Goal: Transaction & Acquisition: Book appointment/travel/reservation

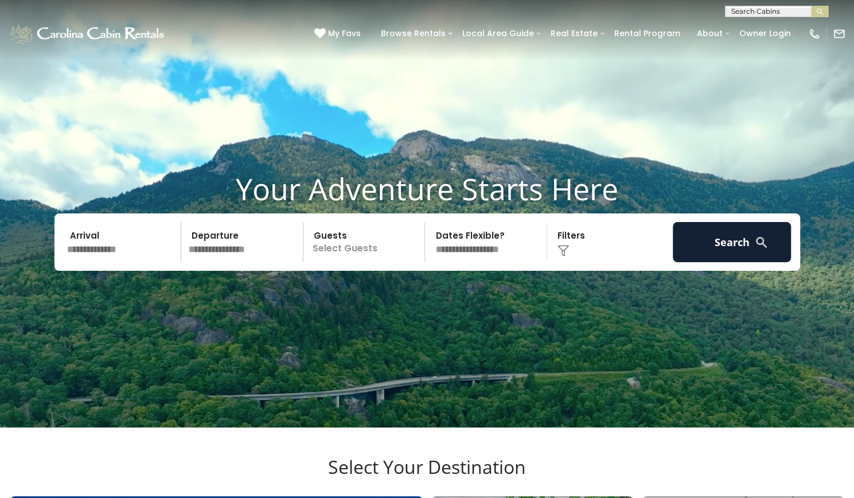
click at [130, 261] on input "text" at bounding box center [122, 242] width 119 height 40
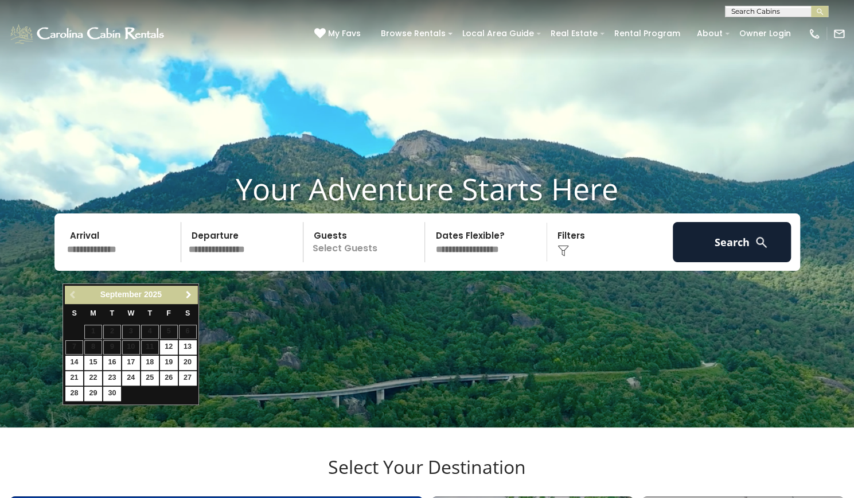
click at [186, 292] on span "Next" at bounding box center [188, 294] width 9 height 9
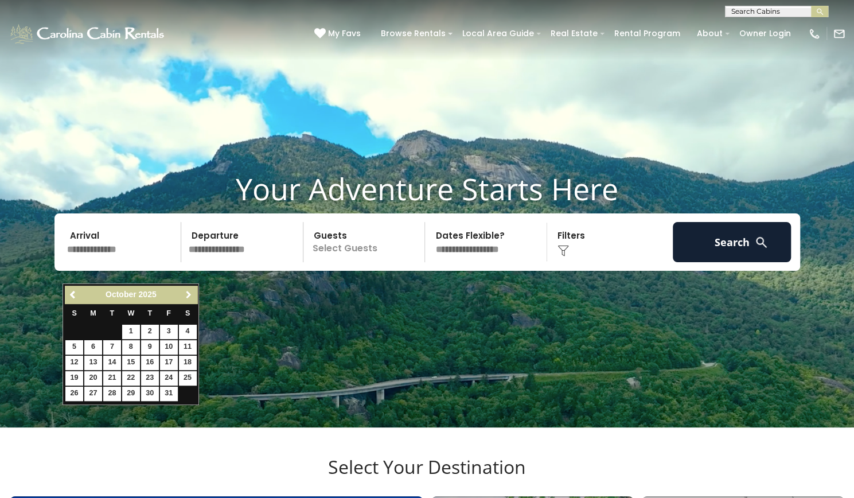
click at [186, 292] on span "Next" at bounding box center [188, 294] width 9 height 9
click at [72, 288] on link "Previous" at bounding box center [73, 294] width 14 height 14
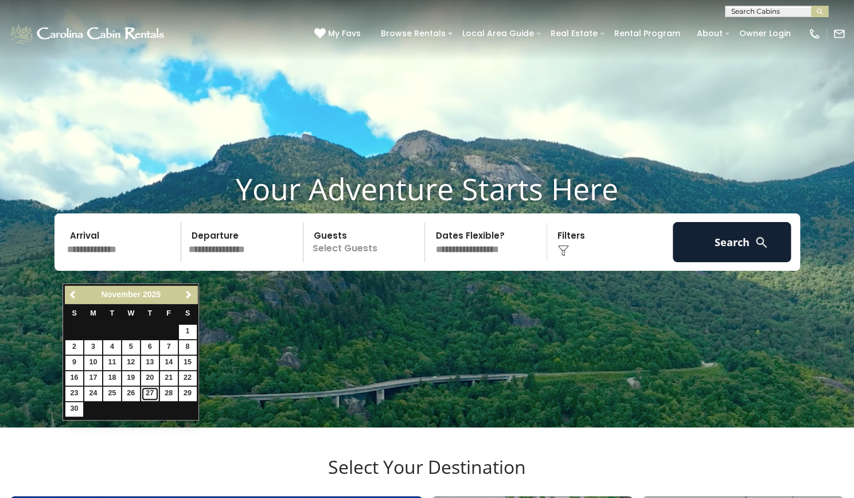
click at [156, 390] on link "27" at bounding box center [150, 394] width 18 height 14
type input "********"
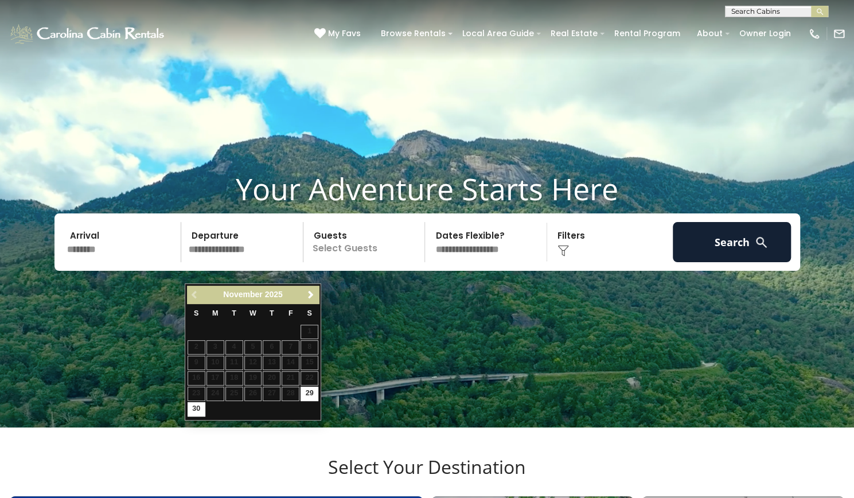
click at [181, 411] on video at bounding box center [427, 213] width 854 height 427
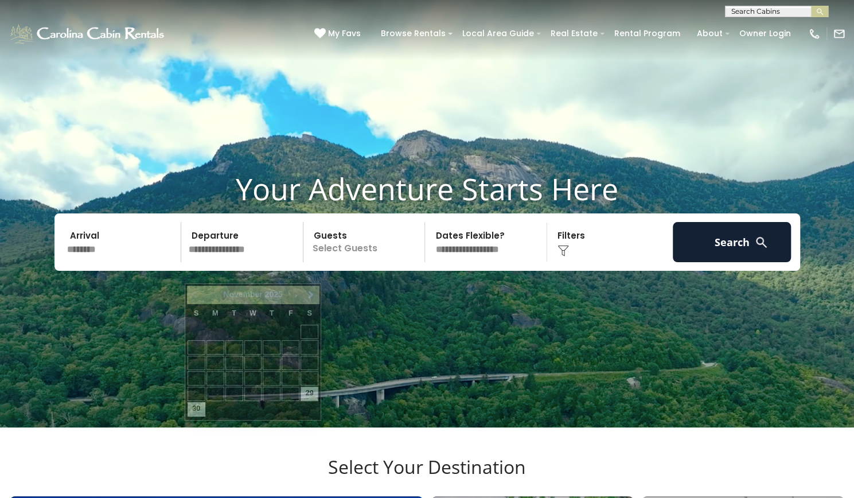
click at [292, 262] on input "text" at bounding box center [244, 242] width 119 height 40
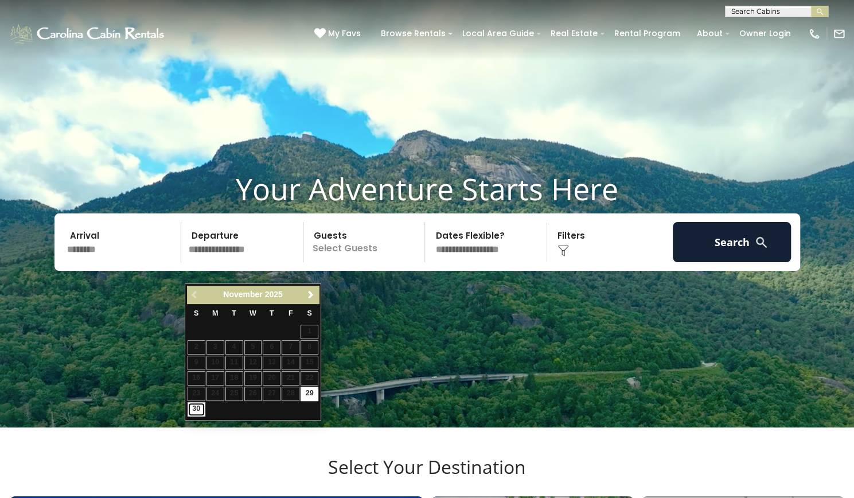
click at [198, 407] on link "30" at bounding box center [197, 409] width 18 height 14
type input "********"
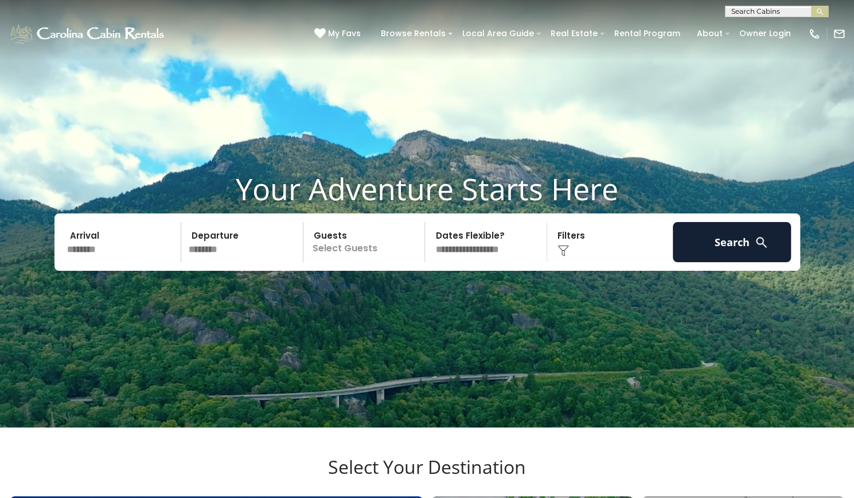
click at [362, 262] on p "Select Guests" at bounding box center [366, 242] width 118 height 40
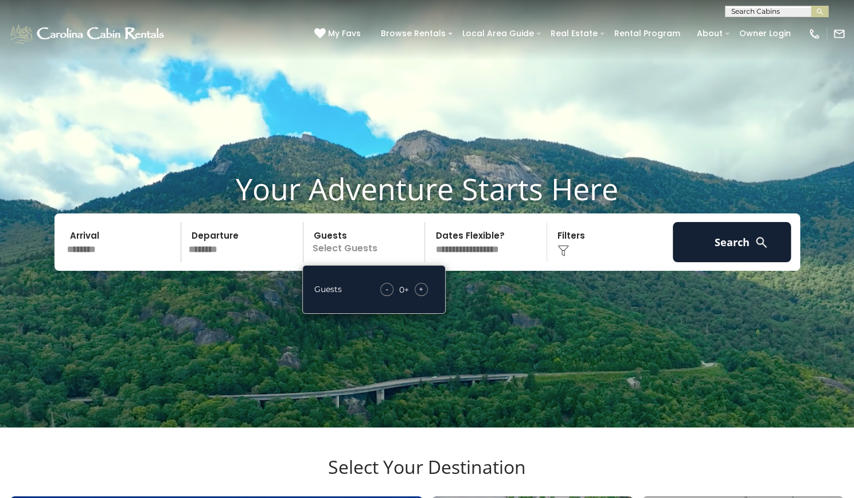
click at [422, 295] on span "+" at bounding box center [421, 288] width 5 height 11
click at [426, 314] on div "Guests - 1 + +" at bounding box center [373, 289] width 143 height 49
click at [421, 295] on span "+" at bounding box center [421, 288] width 5 height 11
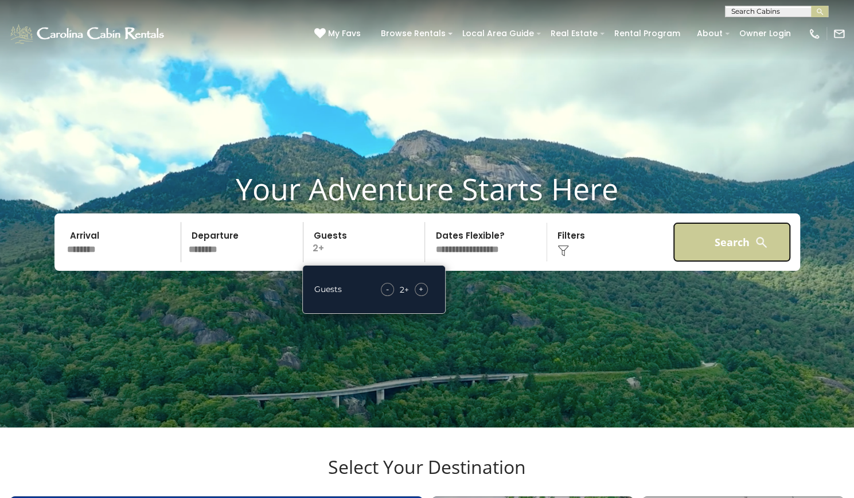
click at [726, 261] on button "Search" at bounding box center [732, 242] width 119 height 40
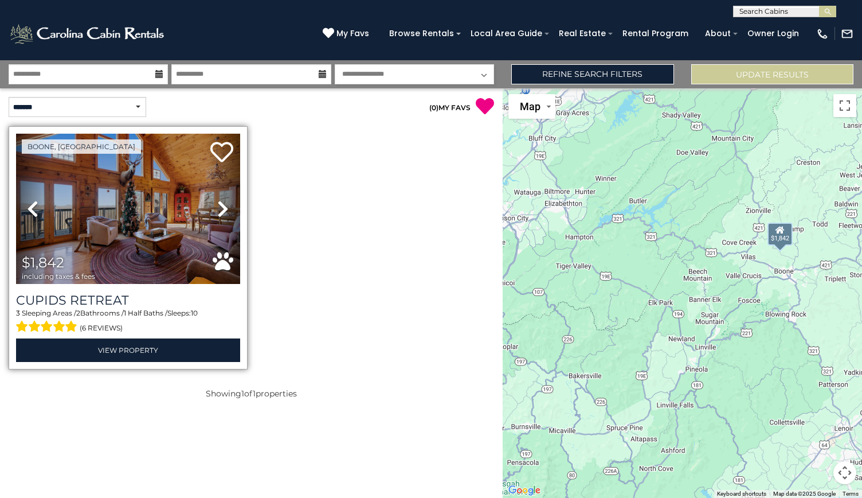
click at [217, 210] on icon at bounding box center [222, 209] width 11 height 18
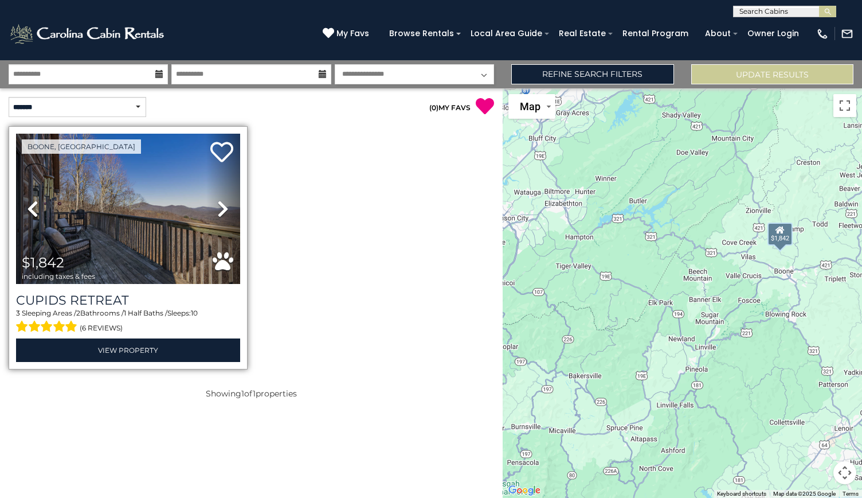
click at [217, 210] on icon at bounding box center [222, 209] width 11 height 18
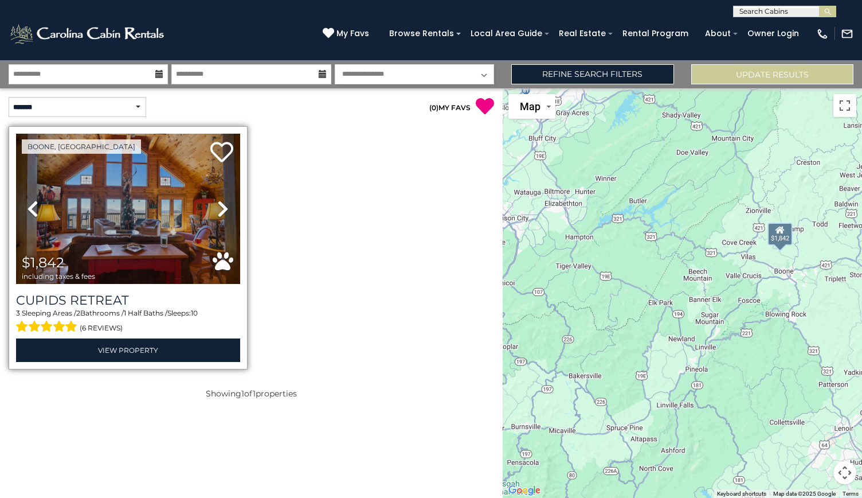
click at [217, 210] on icon at bounding box center [222, 209] width 11 height 18
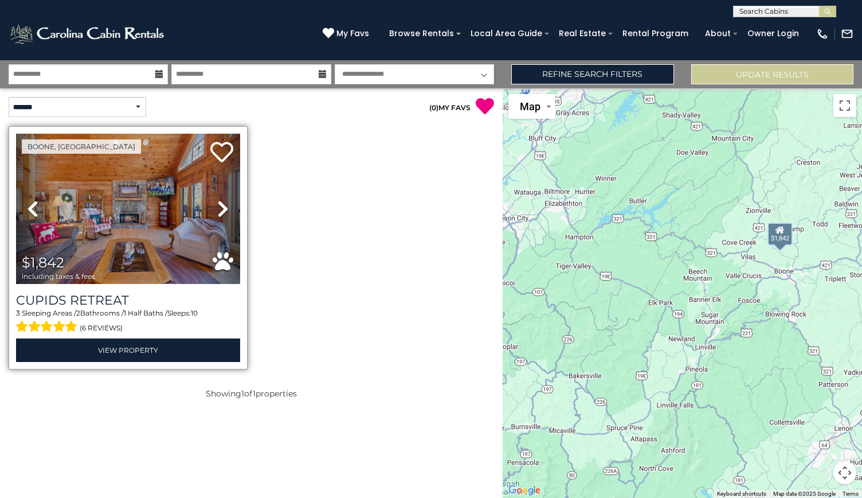
click at [217, 210] on icon at bounding box center [222, 209] width 11 height 18
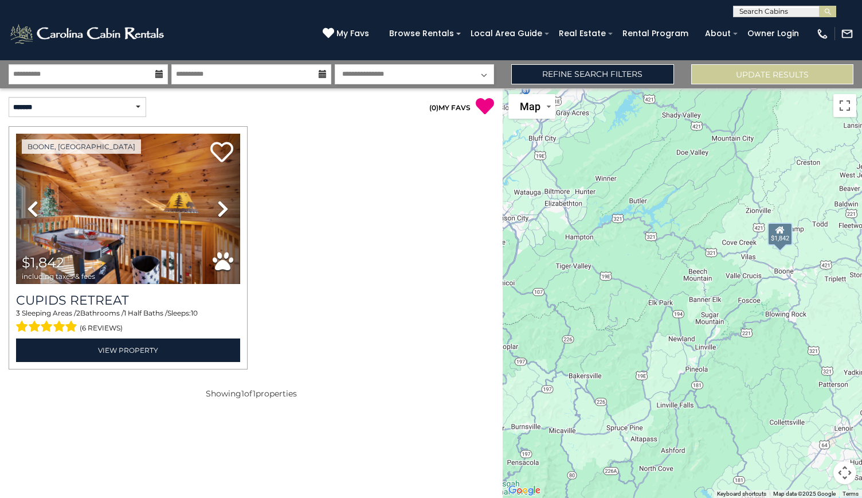
drag, startPoint x: 150, startPoint y: 245, endPoint x: 401, endPoint y: 284, distance: 254.3
click at [402, 285] on div at bounding box center [252, 251] width 494 height 250
